Goal: Task Accomplishment & Management: Use online tool/utility

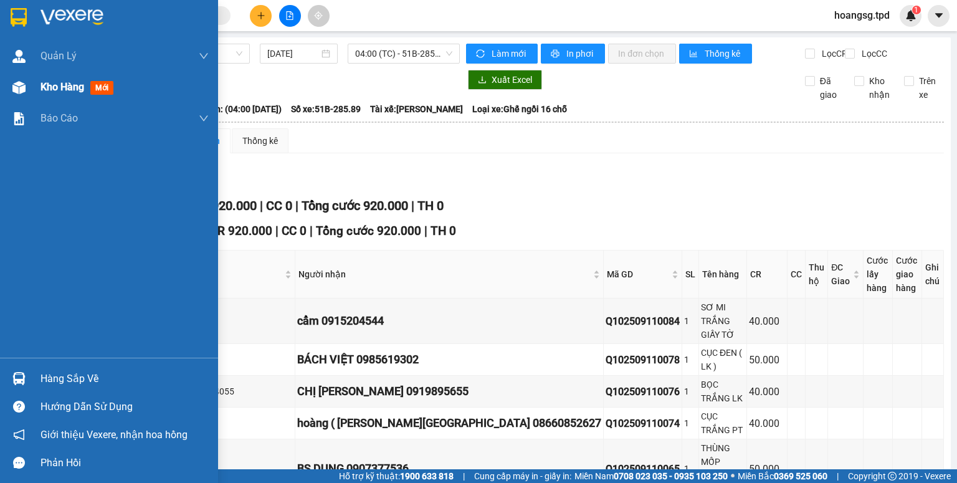
click at [97, 83] on span "mới" at bounding box center [101, 88] width 23 height 14
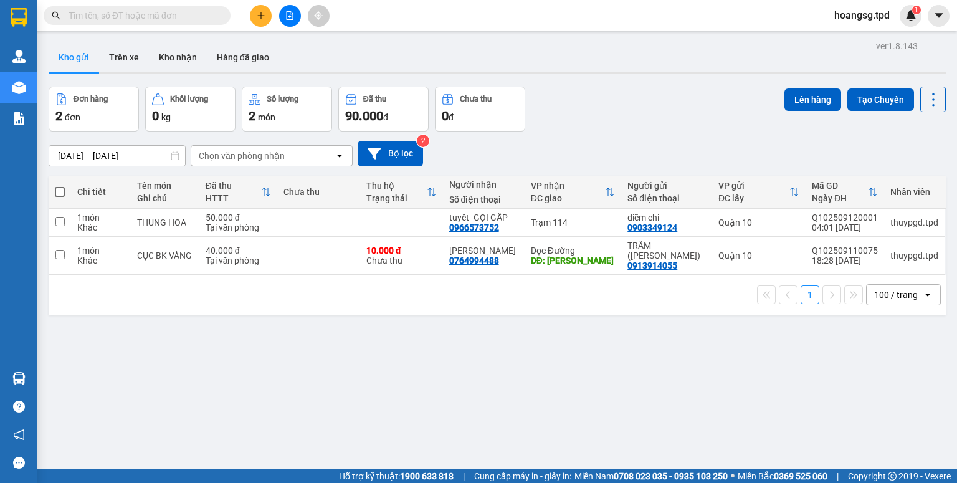
click at [61, 194] on span at bounding box center [60, 192] width 10 height 10
click at [60, 186] on input "checkbox" at bounding box center [60, 186] width 0 height 0
checkbox input "true"
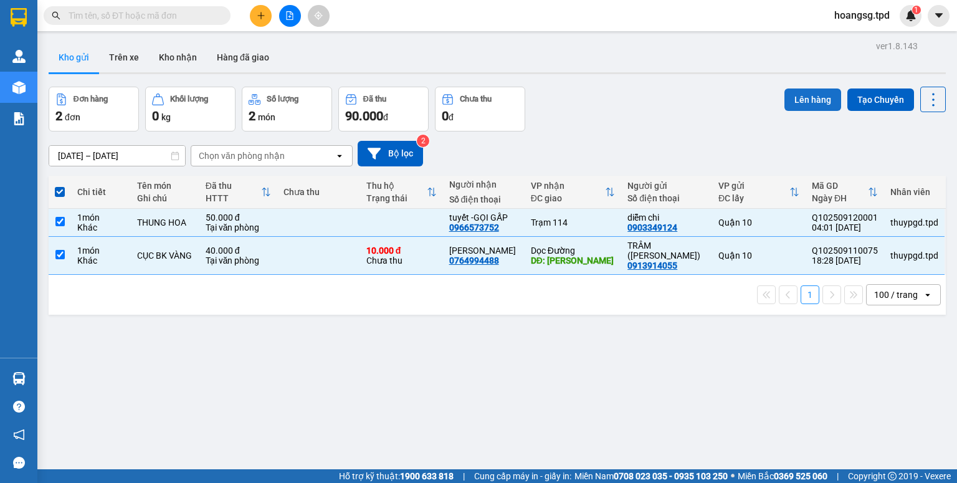
click at [807, 102] on button "Lên hàng" at bounding box center [812, 99] width 57 height 22
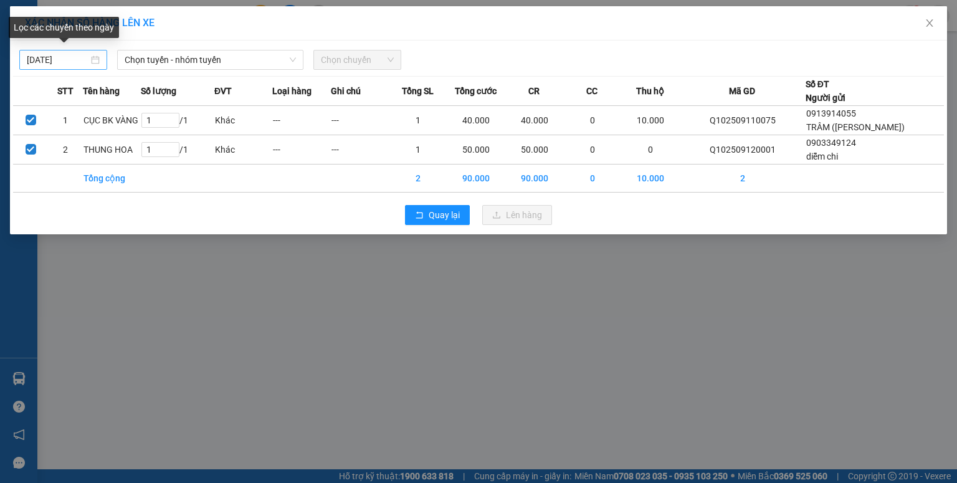
click at [37, 60] on input "[DATE]" at bounding box center [58, 60] width 62 height 14
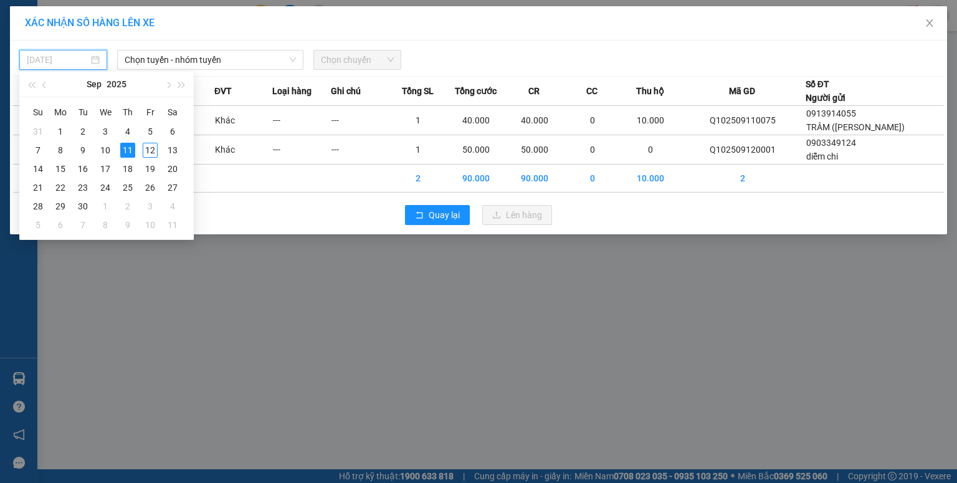
drag, startPoint x: 144, startPoint y: 154, endPoint x: 164, endPoint y: 80, distance: 76.9
click at [145, 152] on div "12" at bounding box center [150, 150] width 15 height 15
type input "[DATE]"
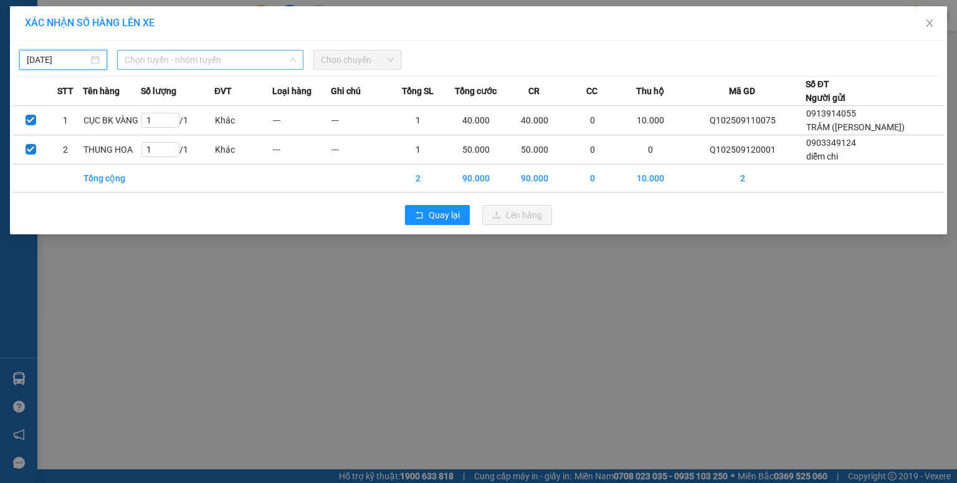
click at [179, 60] on span "Chọn tuyến - nhóm tuyến" at bounding box center [210, 59] width 171 height 19
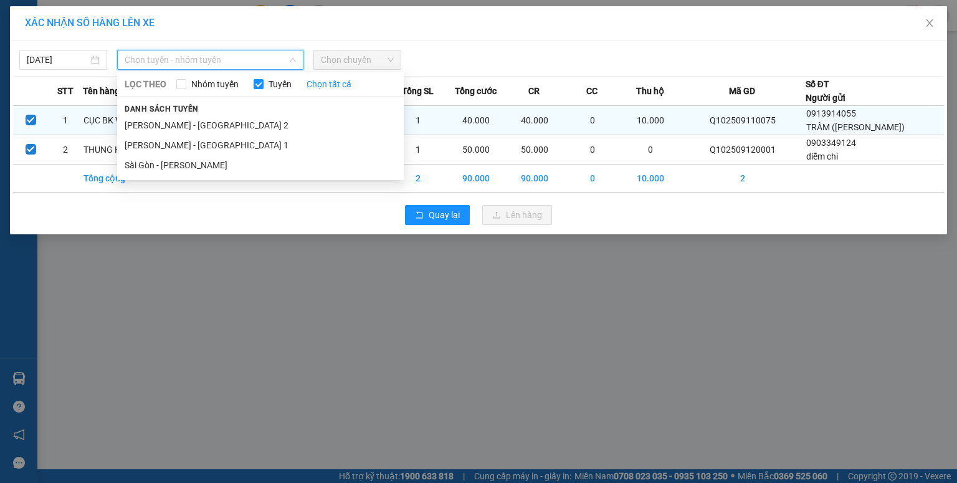
click at [175, 158] on li "Sài Gòn - [PERSON_NAME]" at bounding box center [260, 165] width 287 height 20
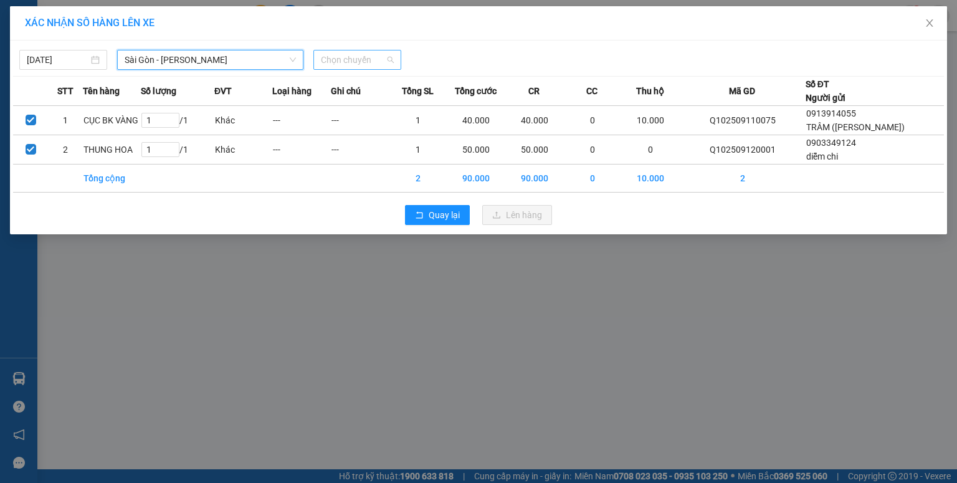
click at [339, 58] on span "Chọn chuyến" at bounding box center [357, 59] width 73 height 19
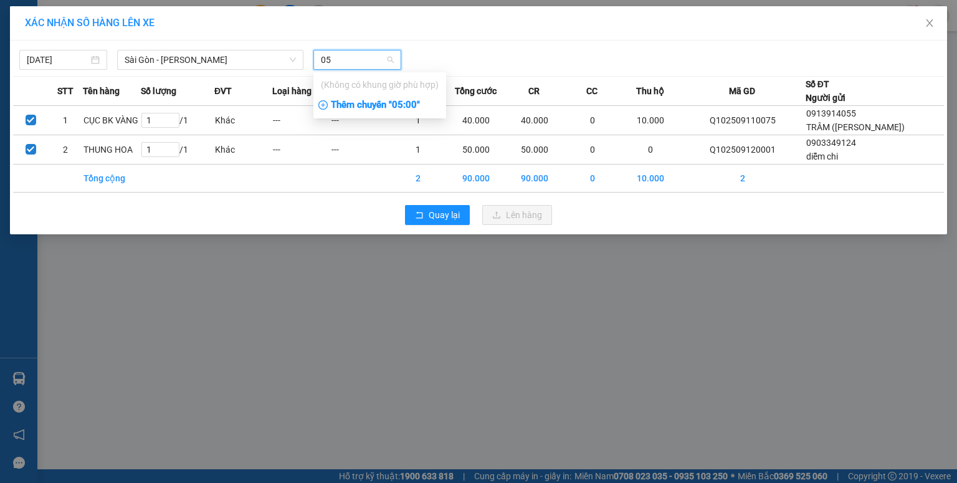
type input "05"
click at [349, 100] on div "Thêm chuyến " 05:00 "" at bounding box center [379, 105] width 133 height 21
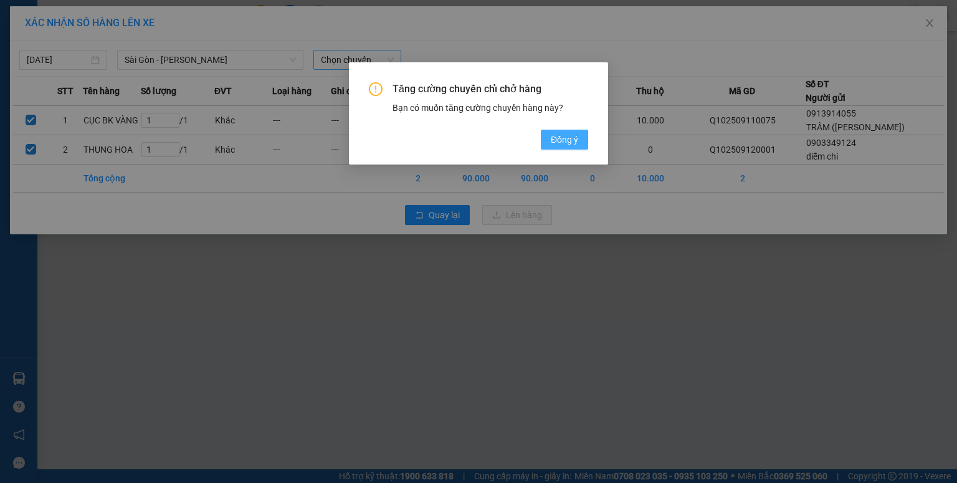
click at [544, 137] on button "Đồng ý" at bounding box center [564, 140] width 47 height 20
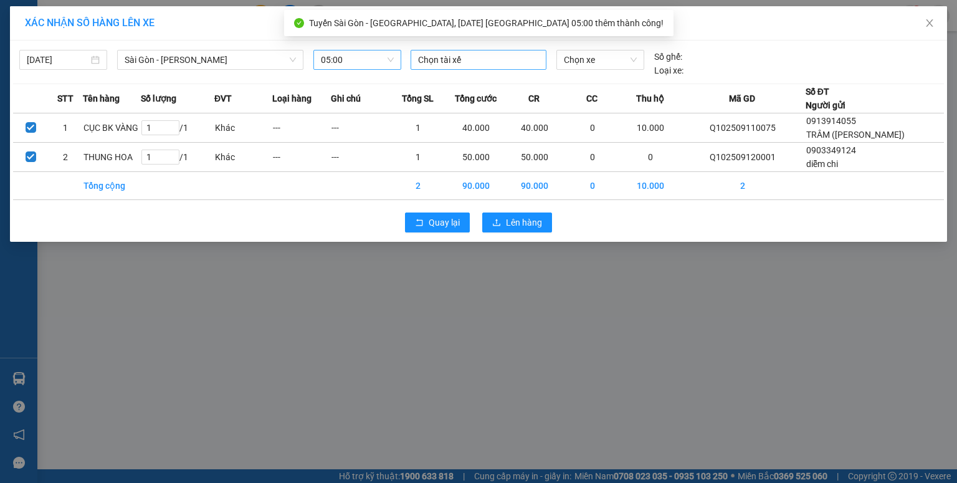
click at [449, 68] on div "Chọn tài xế" at bounding box center [478, 60] width 136 height 20
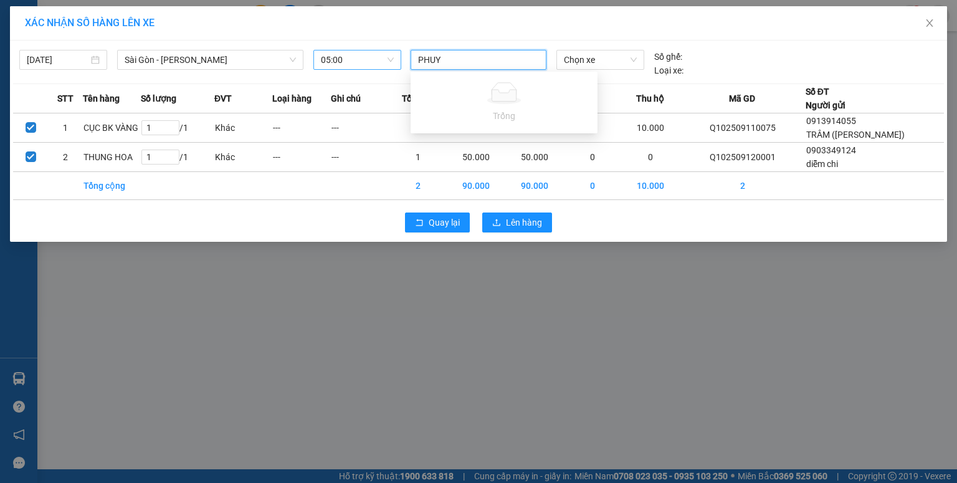
type input "PHU"
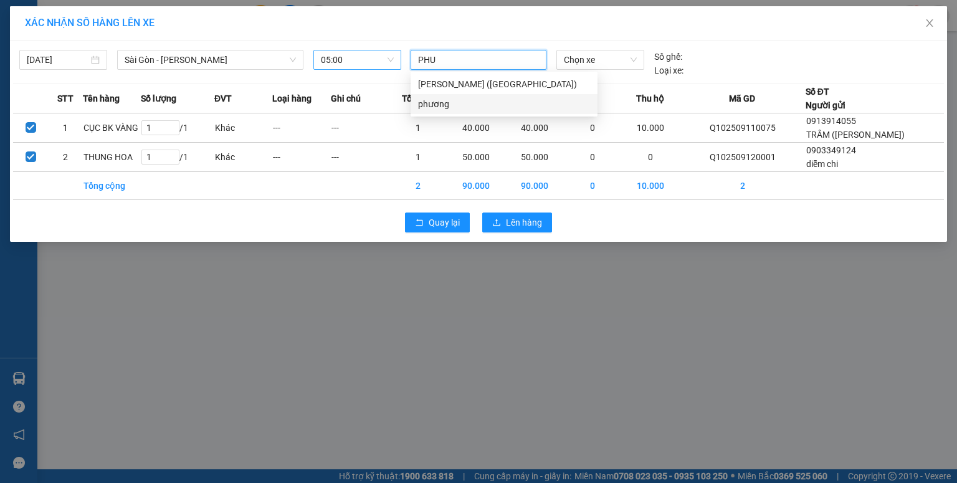
click at [439, 110] on div "phương" at bounding box center [504, 104] width 172 height 14
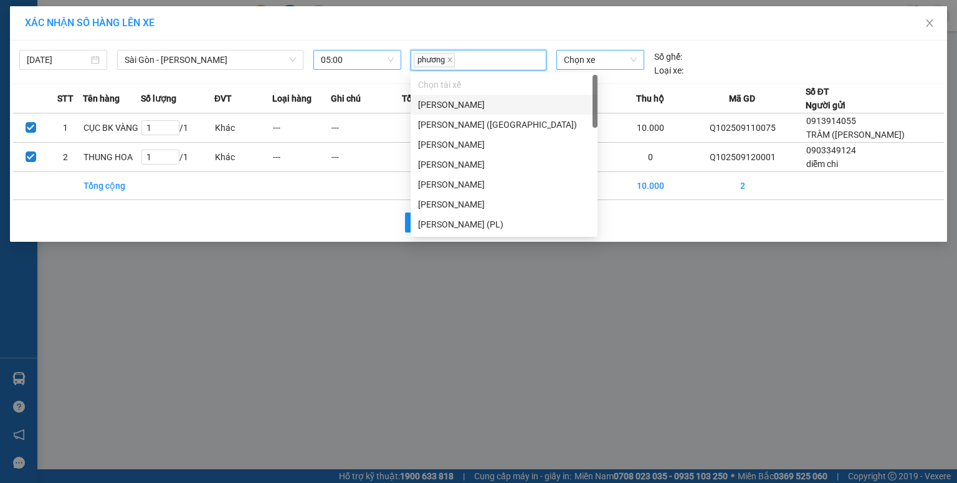
click at [563, 62] on div "Chọn xe" at bounding box center [599, 60] width 87 height 20
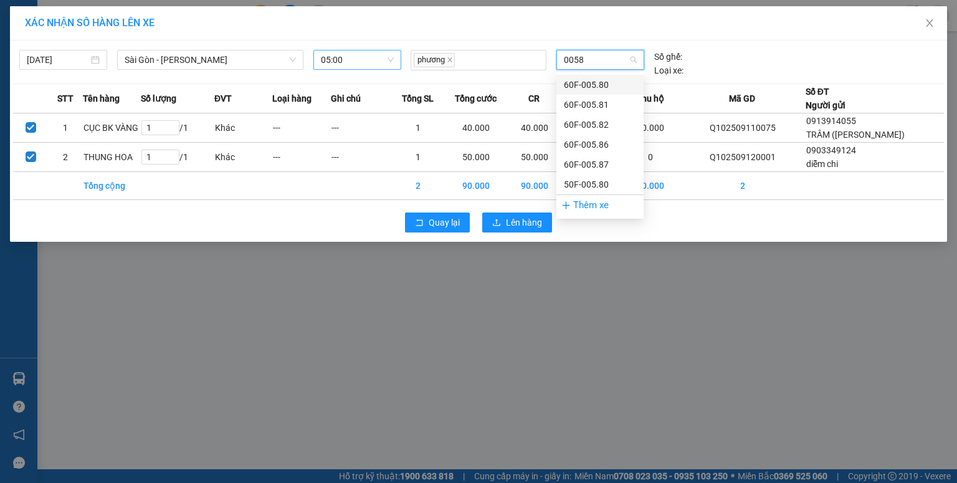
type input "00581"
drag, startPoint x: 576, startPoint y: 82, endPoint x: 571, endPoint y: 103, distance: 21.2
click at [576, 85] on div "60F-005.81" at bounding box center [600, 85] width 72 height 14
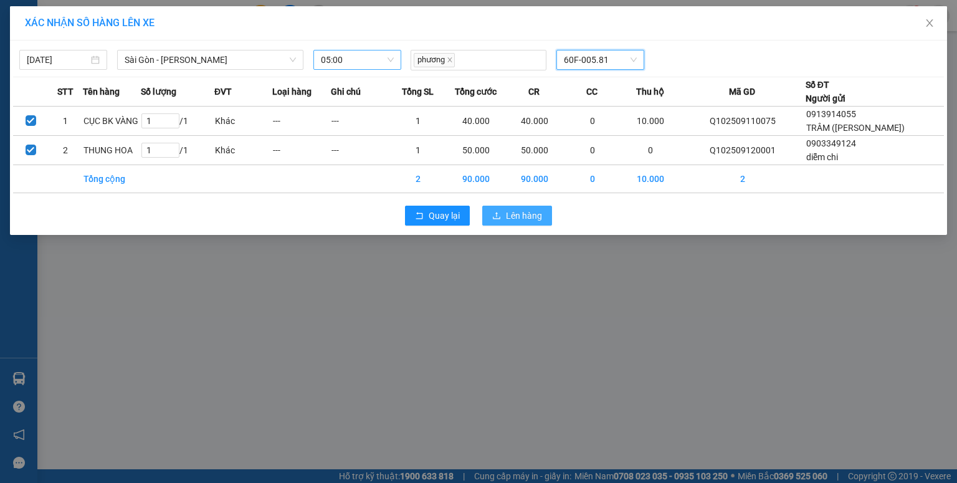
drag, startPoint x: 523, startPoint y: 224, endPoint x: 512, endPoint y: 212, distance: 16.3
click at [523, 222] on span "Lên hàng" at bounding box center [524, 216] width 36 height 14
